Goal: Task Accomplishment & Management: Use online tool/utility

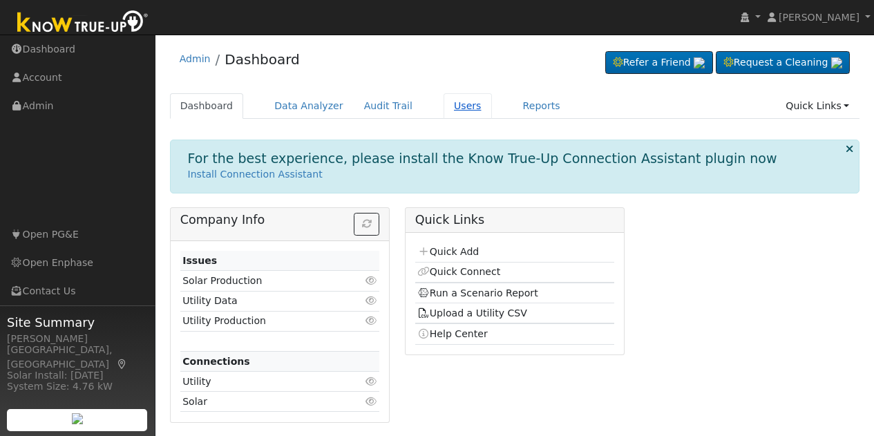
click at [450, 105] on link "Users" at bounding box center [468, 106] width 48 height 26
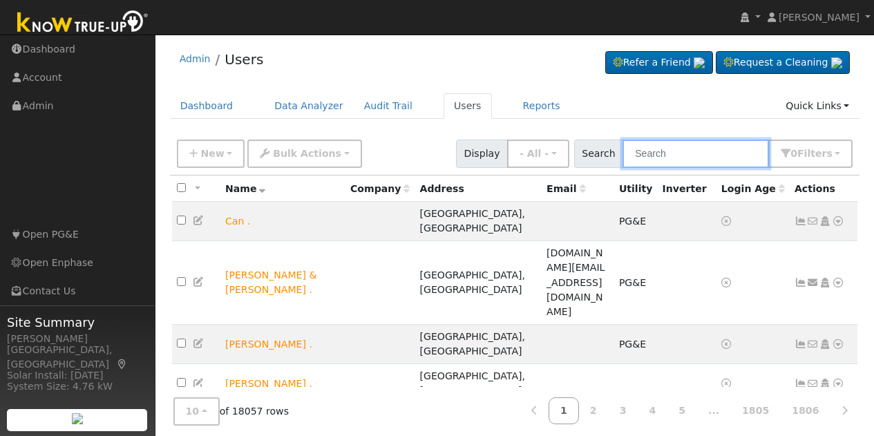
click at [677, 153] on input "text" at bounding box center [696, 154] width 147 height 28
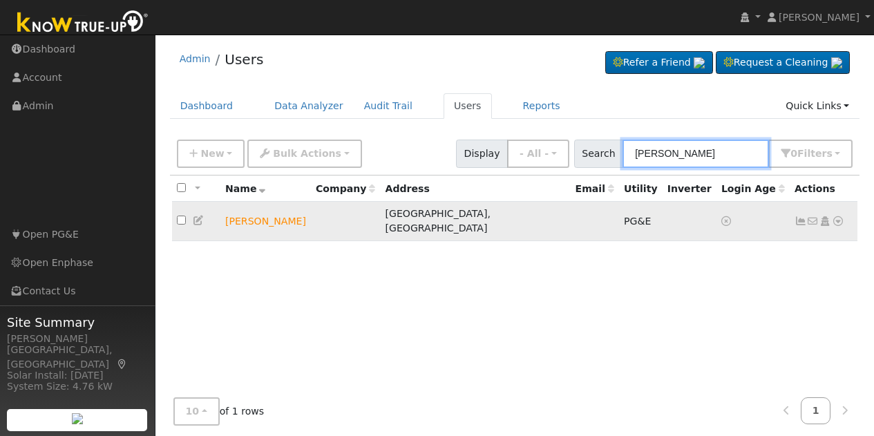
type input "alec durrant"
click at [841, 216] on icon at bounding box center [838, 221] width 12 height 10
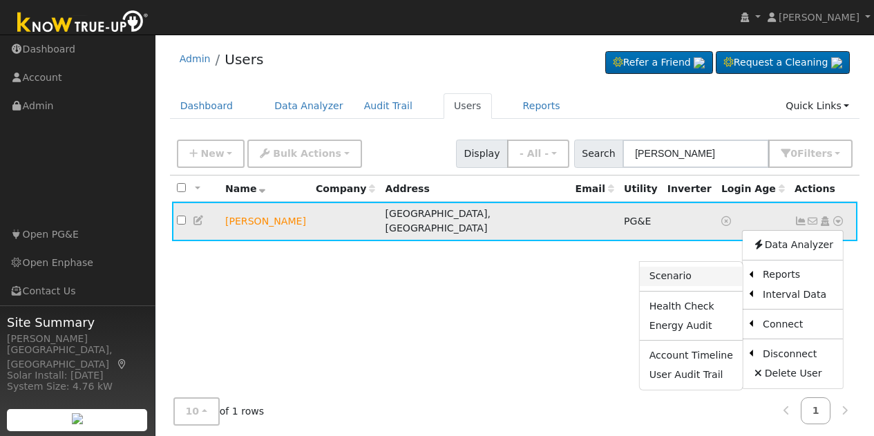
click at [694, 270] on link "Scenario" at bounding box center [691, 276] width 103 height 19
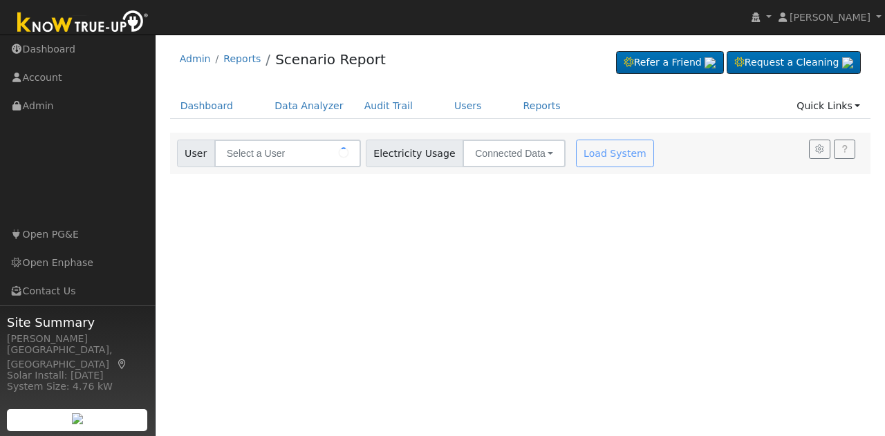
type input "[PERSON_NAME]"
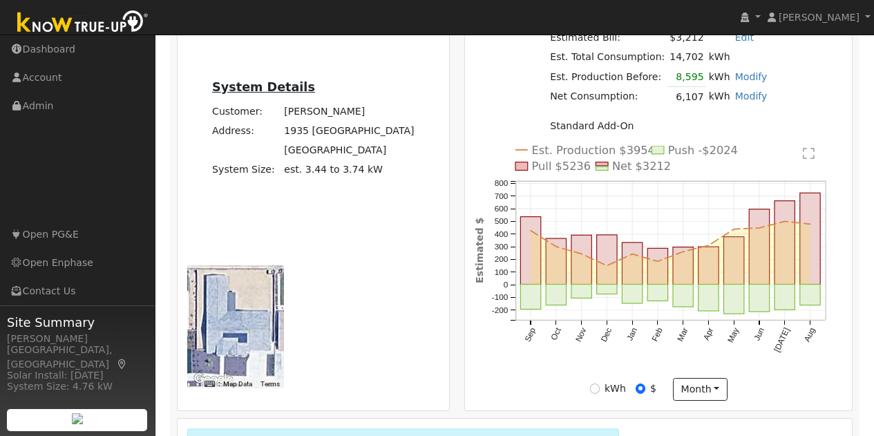
scroll to position [368, 0]
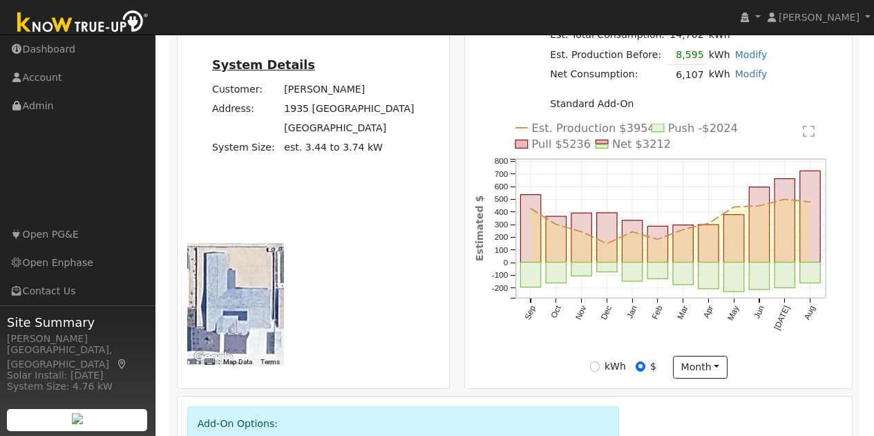
radio input "true"
radio input "false"
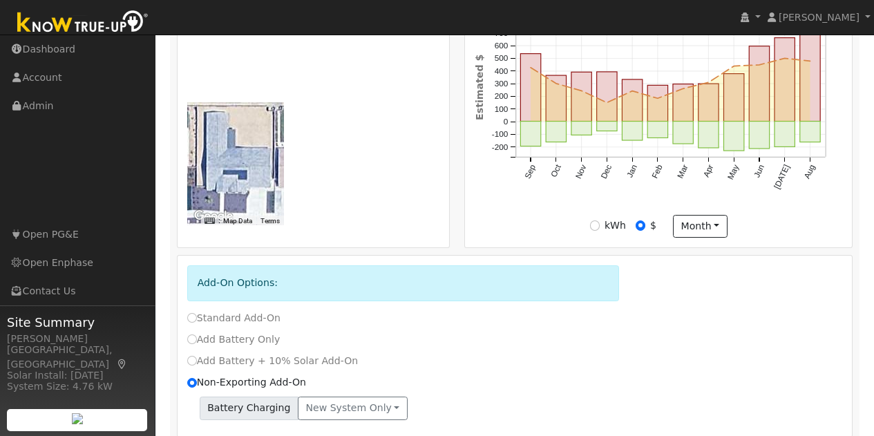
scroll to position [520, 0]
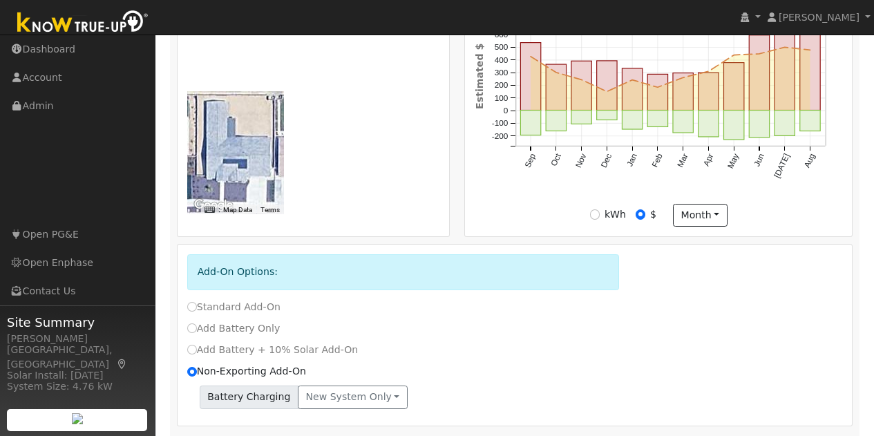
type input "100"
type input "110"
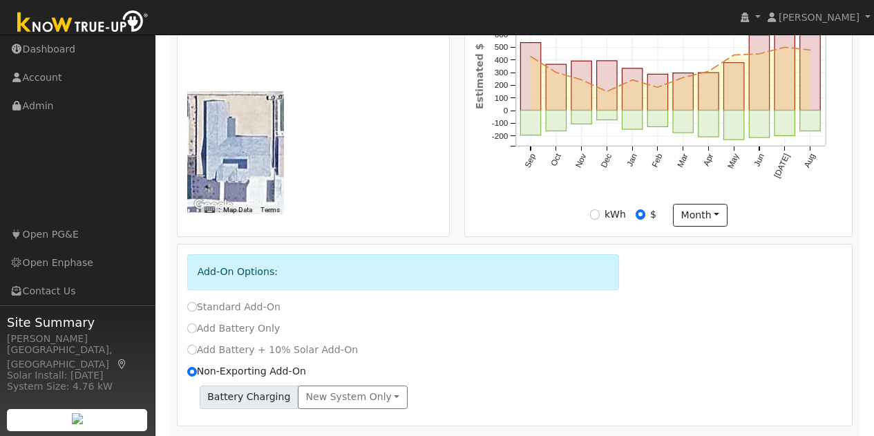
type input "110"
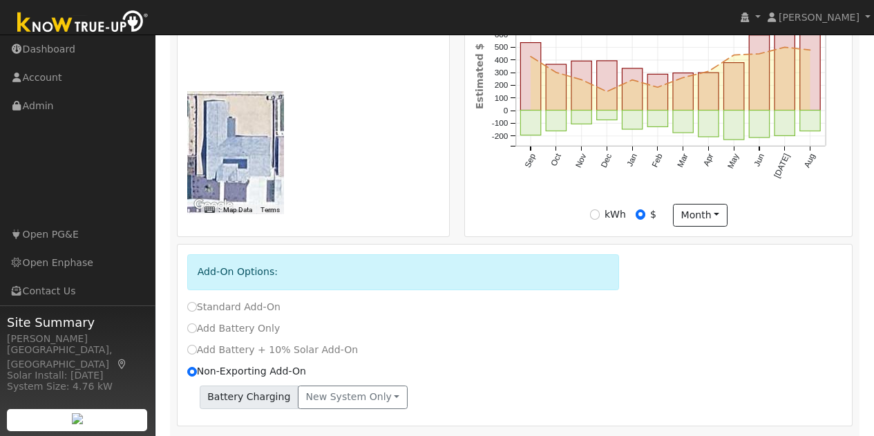
scroll to position [0, 10]
type input "112.29"
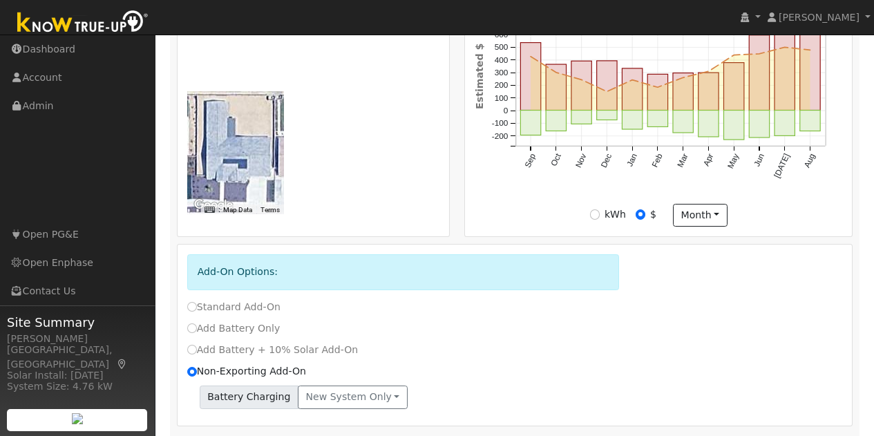
type input "20"
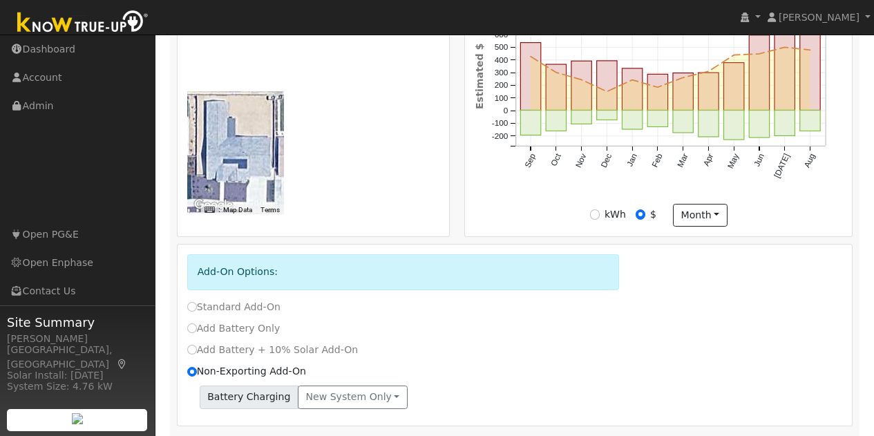
type input "20"
type input "30"
type input "20"
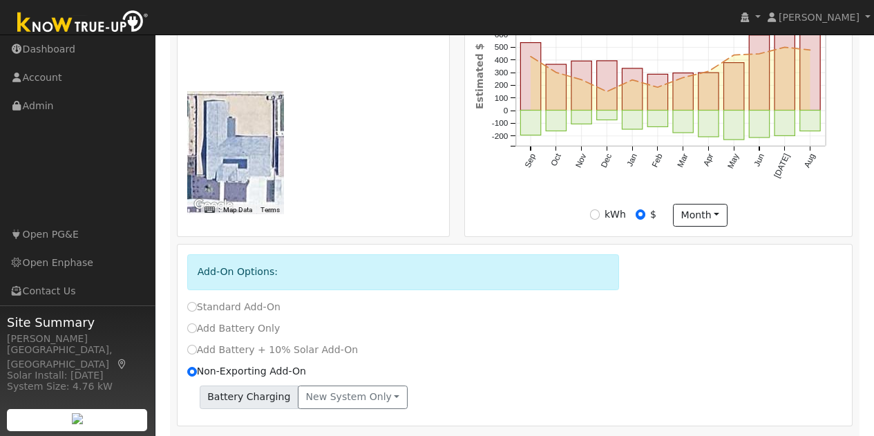
type input "20"
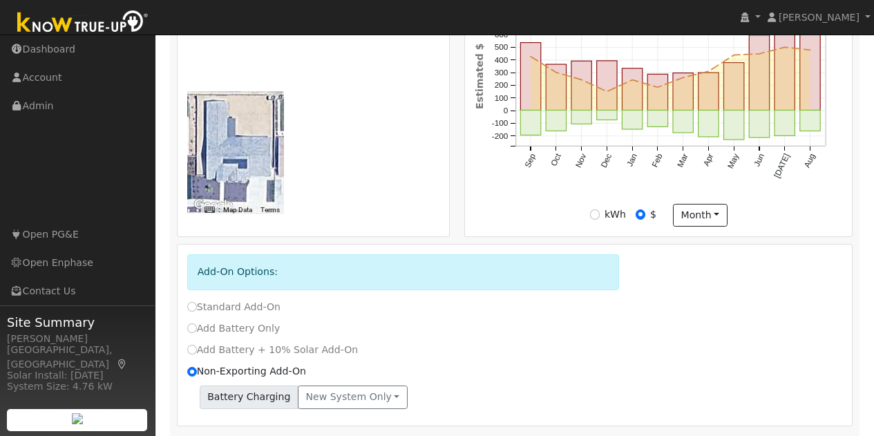
type input "20"
type input "30"
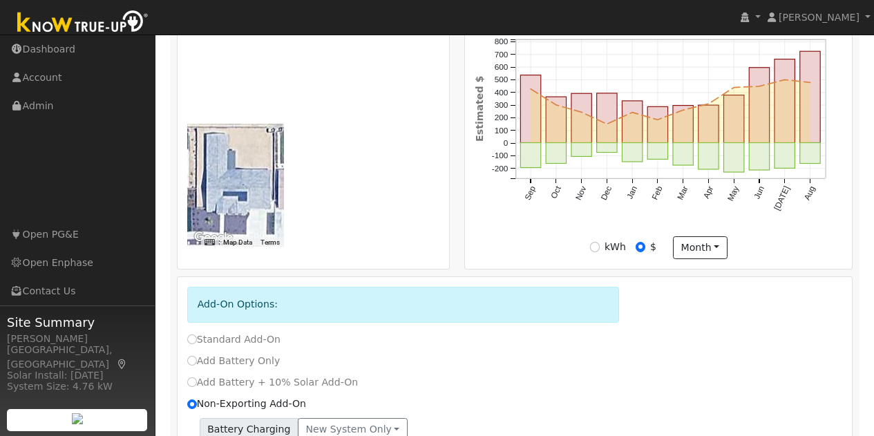
type input "10"
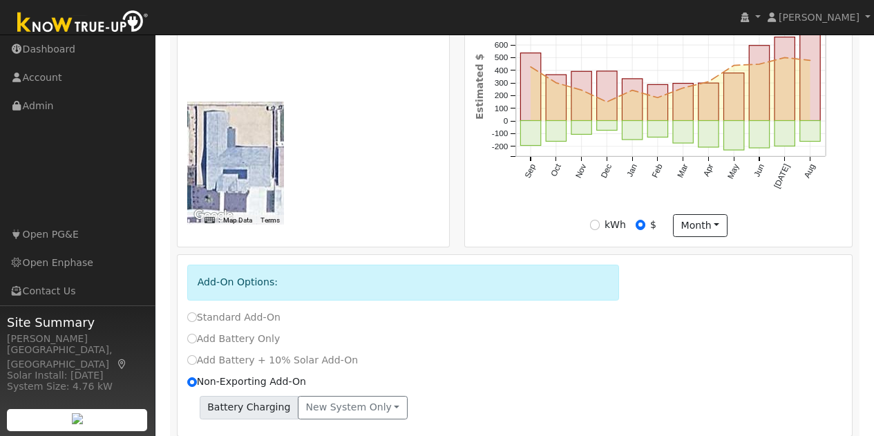
scroll to position [520, 0]
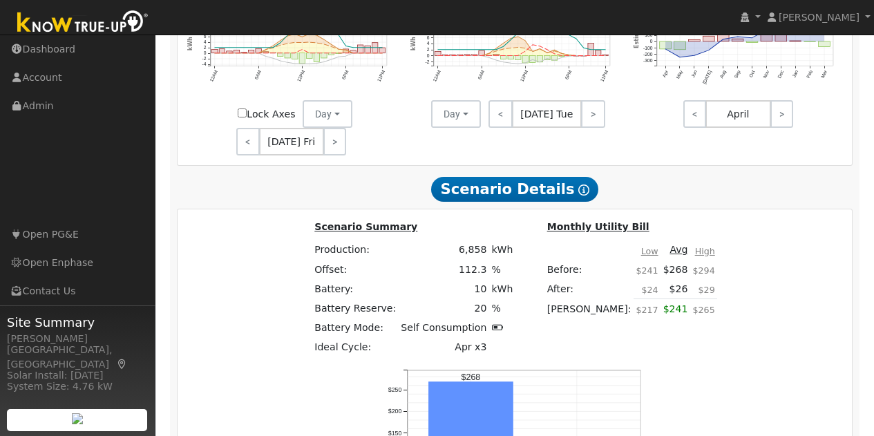
scroll to position [1346, 0]
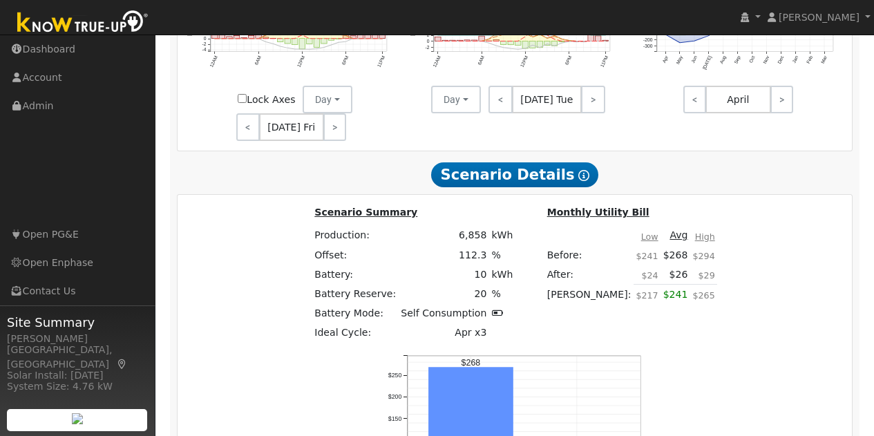
type input "$18,000"
type input "$16,000"
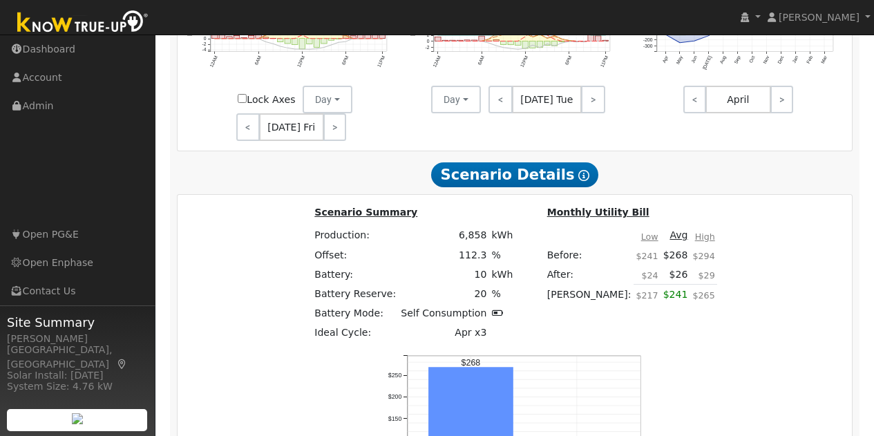
type input "$10,200"
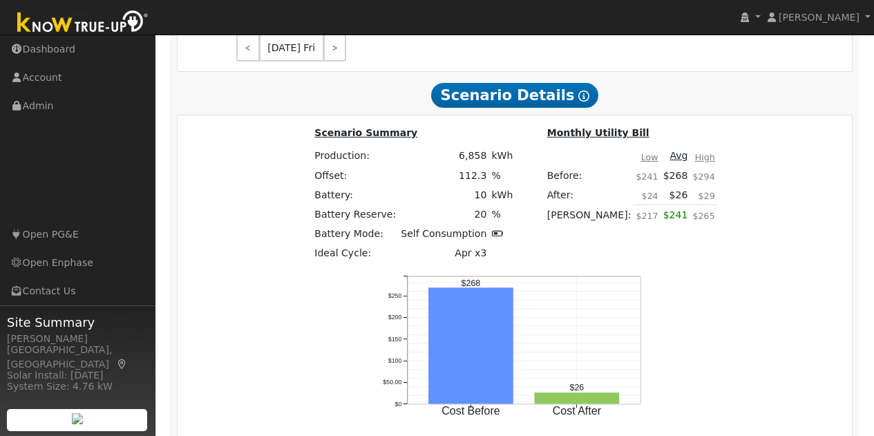
scroll to position [1484, 0]
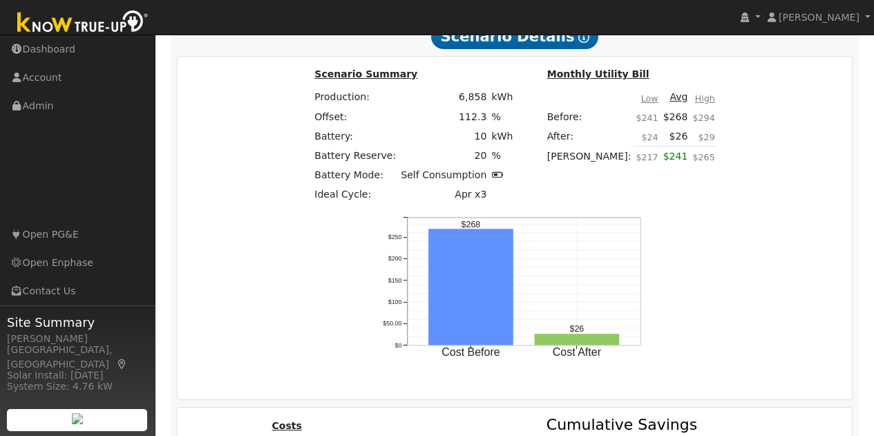
type input "4.15"
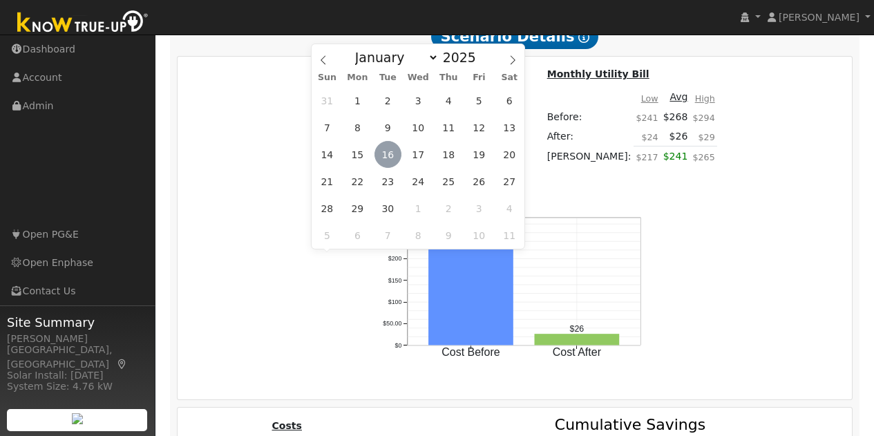
click at [394, 155] on span "16" at bounding box center [388, 154] width 27 height 27
type input "[DATE]"
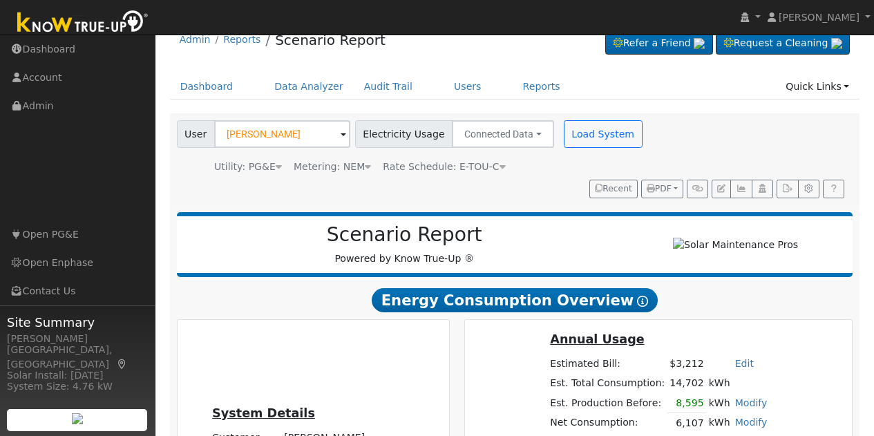
scroll to position [0, 0]
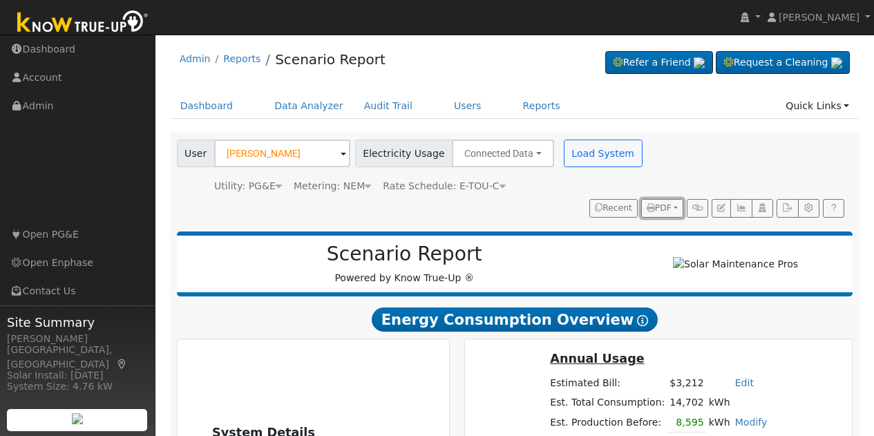
drag, startPoint x: 668, startPoint y: 205, endPoint x: 599, endPoint y: 268, distance: 93.5
click at [673, 212] on button "PDF" at bounding box center [662, 208] width 42 height 19
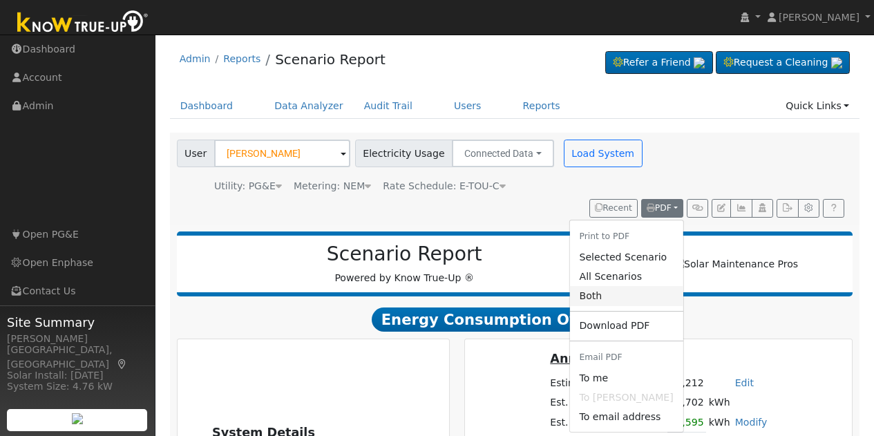
click at [635, 294] on link "Both" at bounding box center [626, 295] width 113 height 19
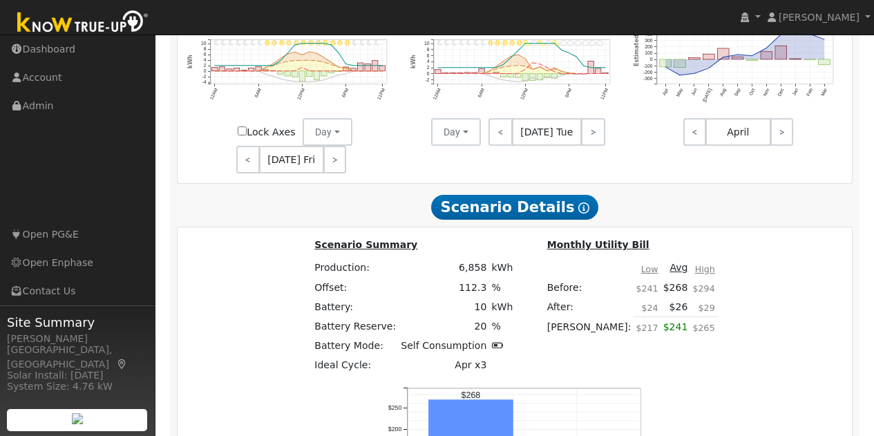
scroll to position [1452, 0]
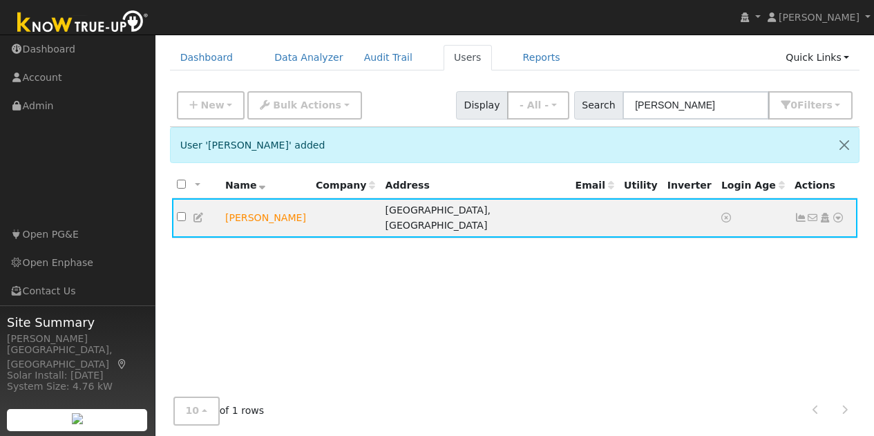
scroll to position [48, 0]
